Goal: Task Accomplishment & Management: Manage account settings

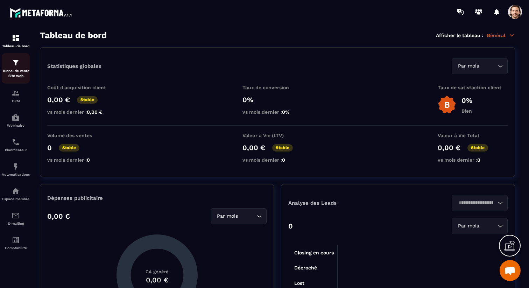
click at [16, 71] on p "Tunnel de vente Site web" at bounding box center [16, 74] width 28 height 10
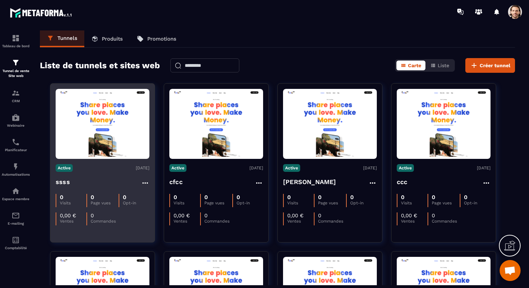
click at [101, 181] on div "ssss" at bounding box center [103, 183] width 94 height 12
click at [62, 183] on h4 "ssss" at bounding box center [63, 182] width 14 height 10
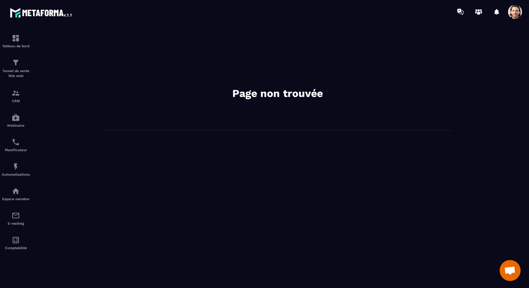
click at [517, 14] on span at bounding box center [515, 12] width 14 height 14
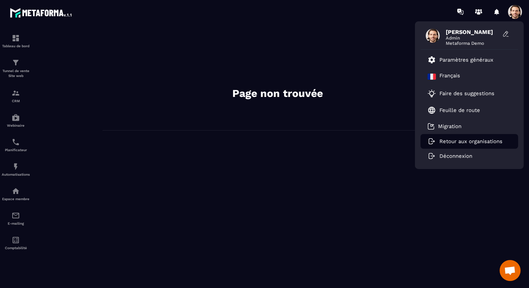
click at [455, 141] on p "Retour aux organisations" at bounding box center [470, 141] width 63 height 6
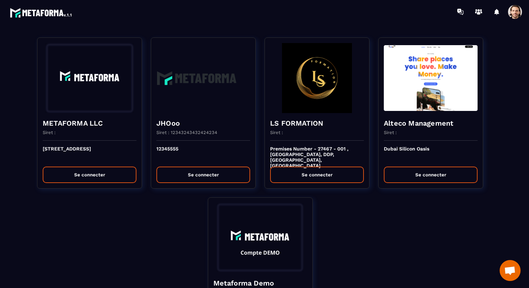
click at [511, 12] on span at bounding box center [515, 12] width 14 height 14
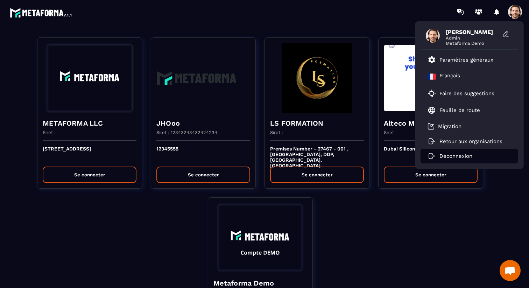
click at [454, 154] on p "Déconnexion" at bounding box center [455, 156] width 33 height 6
